Goal: Task Accomplishment & Management: Manage account settings

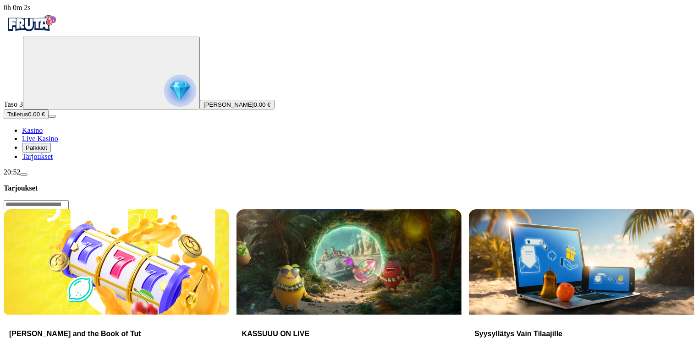
click at [47, 151] on span "Palkkiot" at bounding box center [37, 147] width 22 height 7
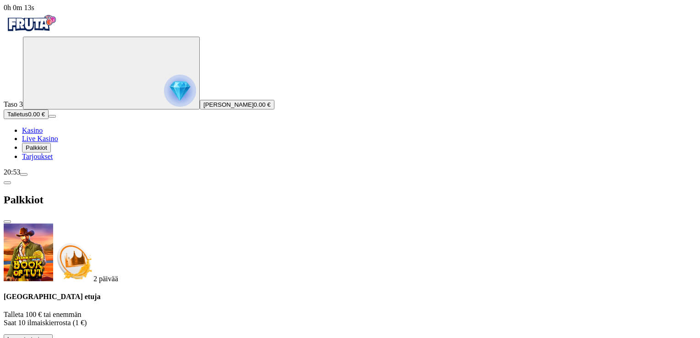
click at [53, 160] on span "Tarjoukset" at bounding box center [37, 157] width 31 height 8
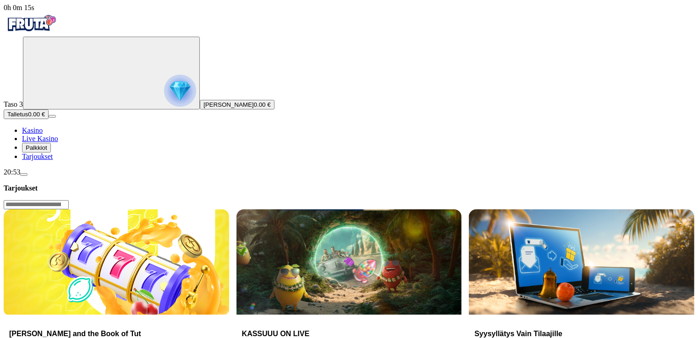
click at [53, 160] on span "Tarjoukset" at bounding box center [37, 157] width 31 height 8
click at [24, 175] on span "menu icon" at bounding box center [24, 175] width 0 height 0
